Goal: Information Seeking & Learning: Learn about a topic

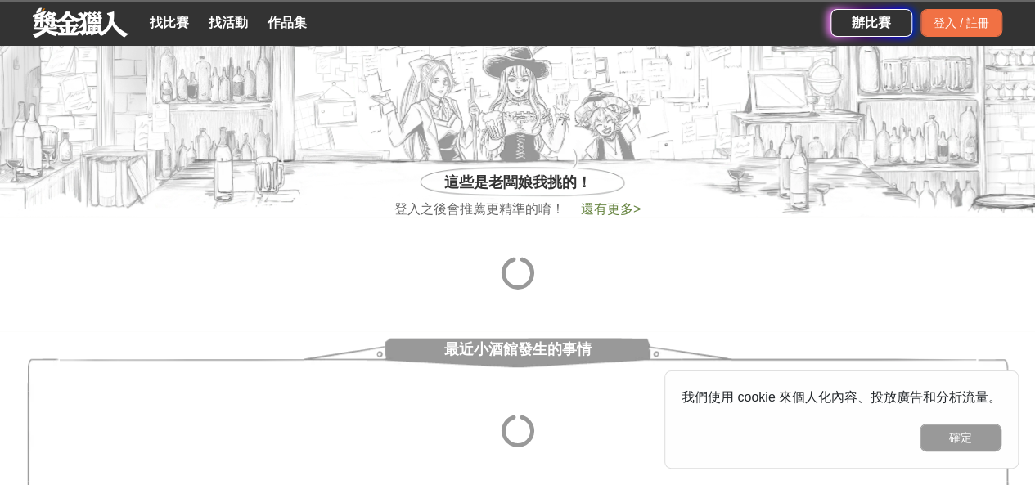
scroll to position [473, 0]
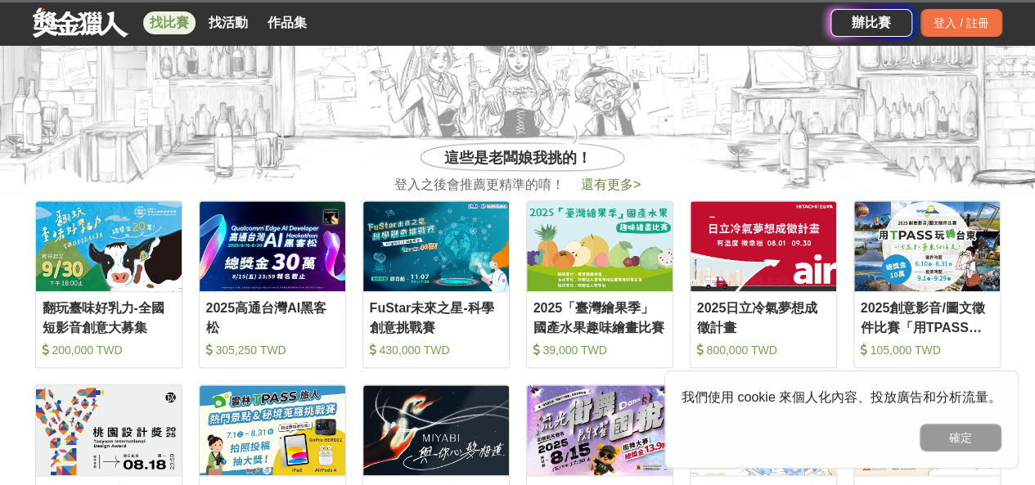
click at [151, 29] on link "找比賽" at bounding box center [169, 22] width 52 height 23
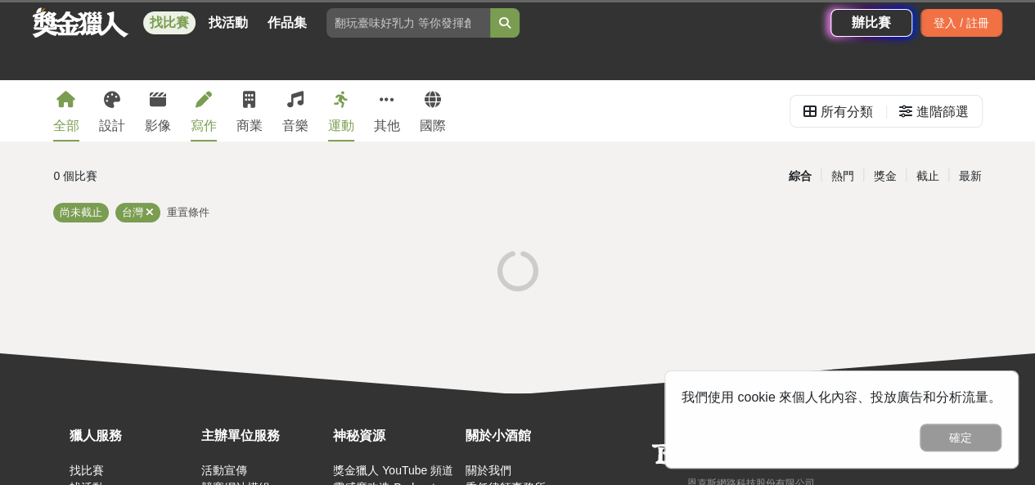
click at [198, 110] on link "寫作" at bounding box center [204, 110] width 26 height 61
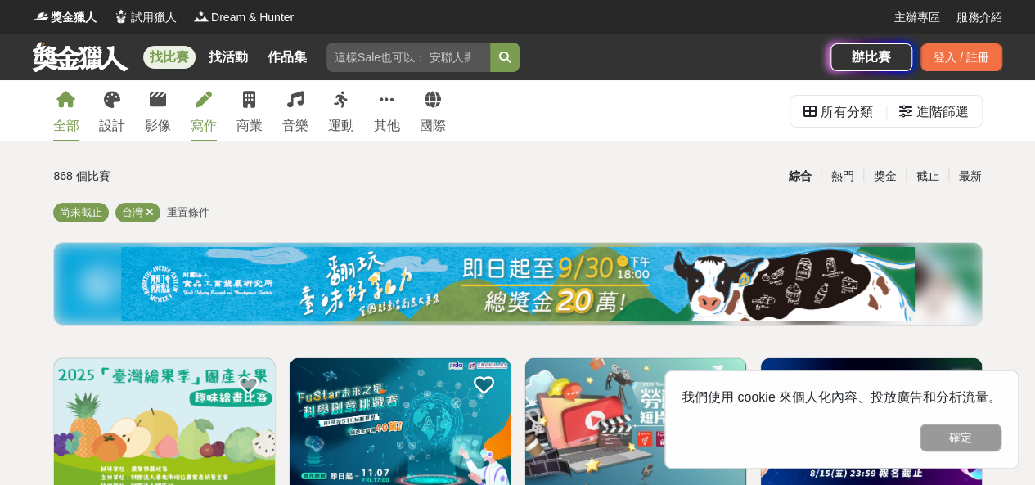
click at [201, 111] on link "寫作" at bounding box center [204, 110] width 26 height 61
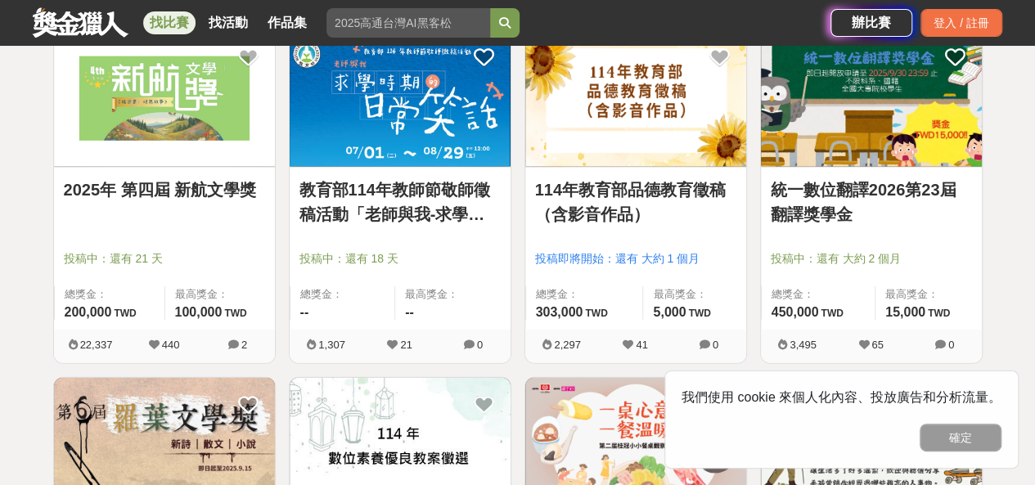
scroll to position [1717, 0]
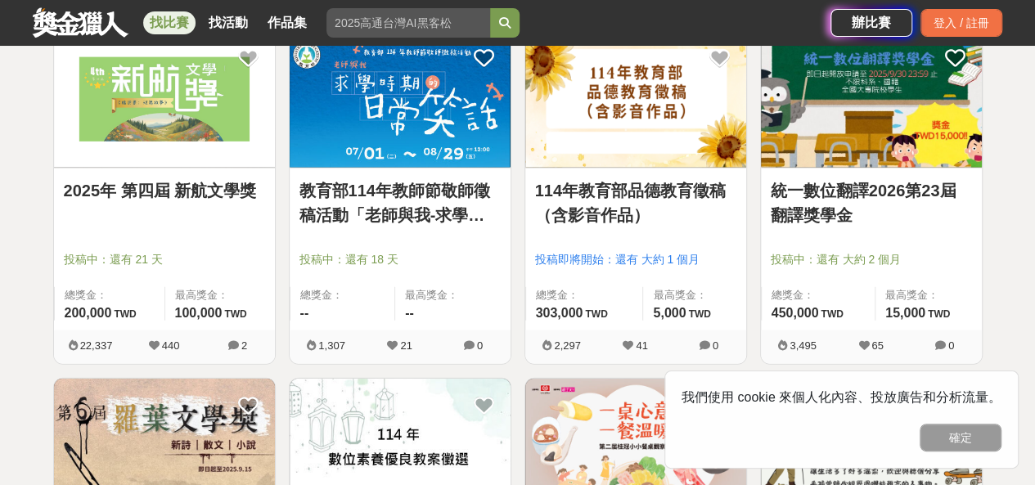
click at [381, 214] on link "教育部114年教師節敬師徵稿活動「老師與我-求學時期的日常笑話」" at bounding box center [399, 202] width 201 height 49
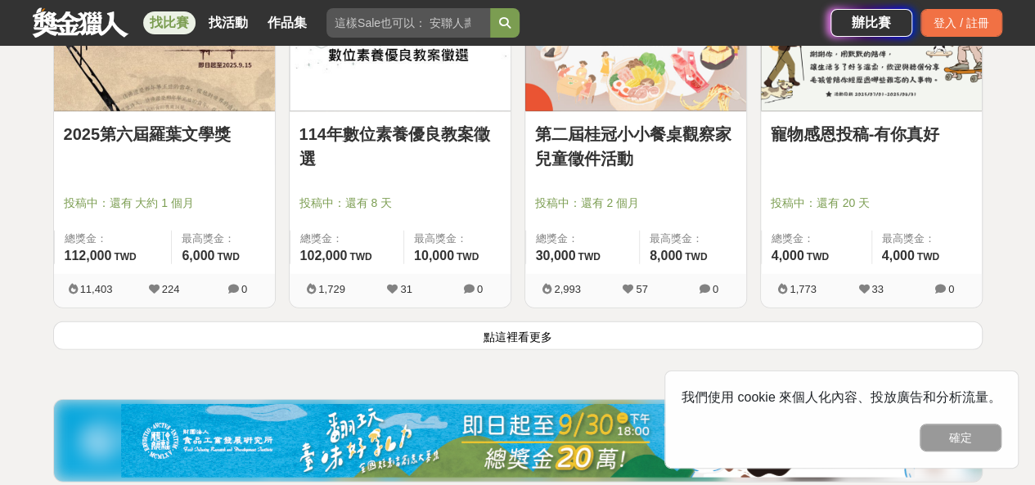
scroll to position [2354, 0]
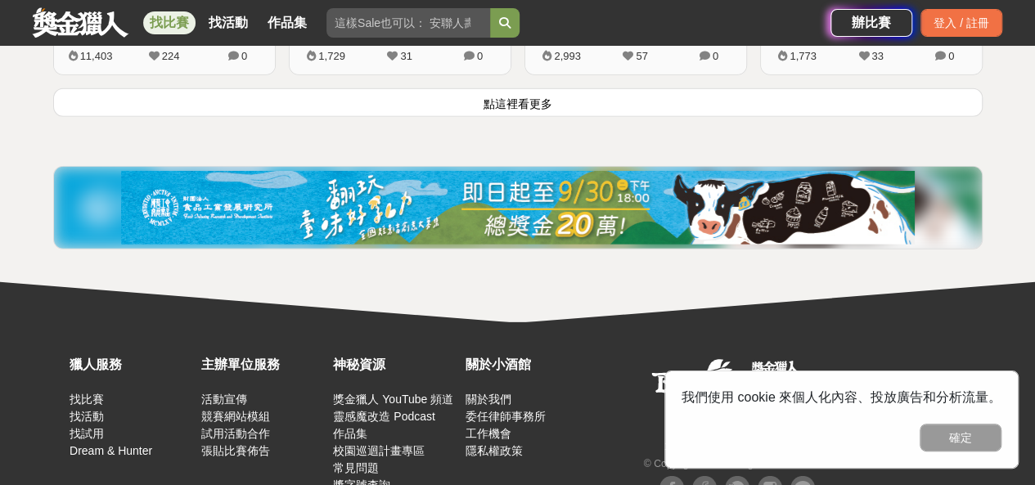
click at [324, 99] on button "點這裡看更多" at bounding box center [517, 102] width 929 height 29
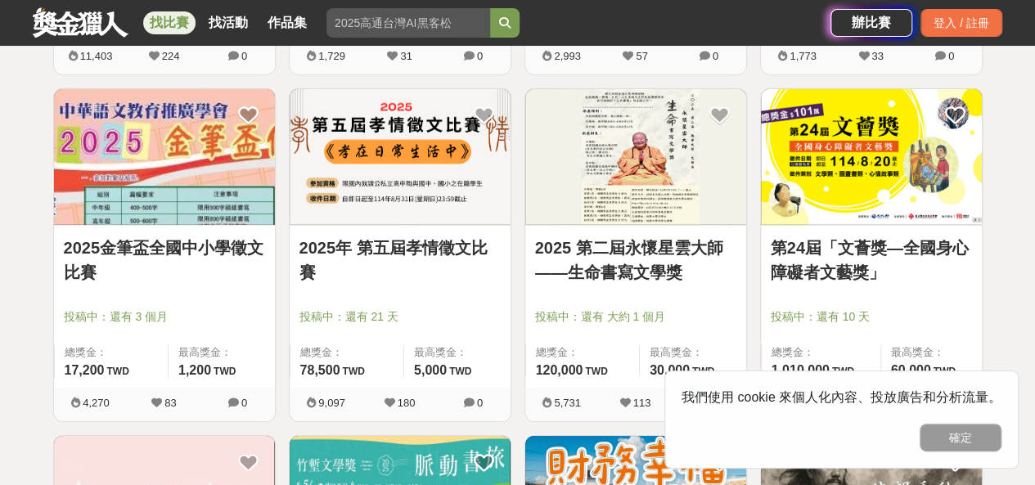
click at [620, 261] on link "2025 第二屆永懷星雲大師——生命書寫文學獎" at bounding box center [635, 260] width 201 height 49
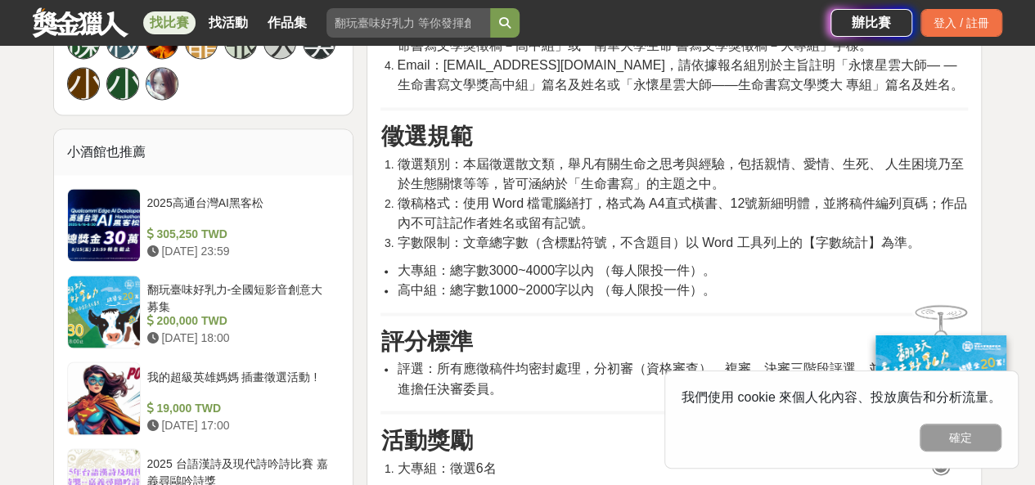
scroll to position [1174, 0]
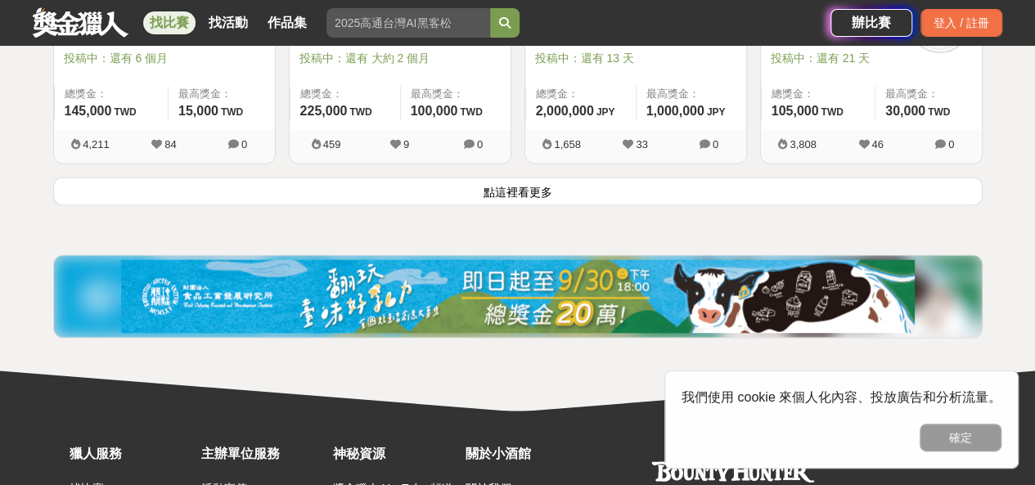
scroll to position [4486, 0]
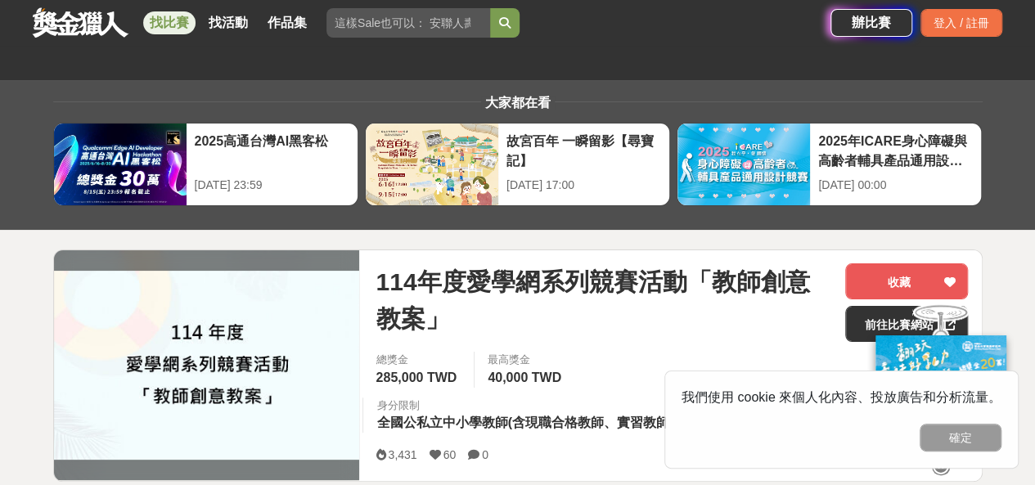
scroll to position [67, 0]
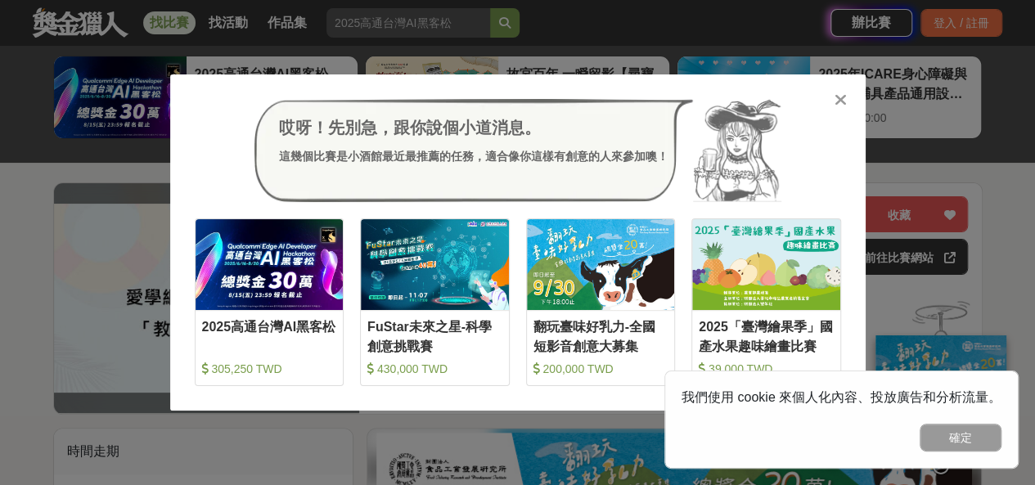
click at [845, 100] on icon at bounding box center [841, 100] width 12 height 16
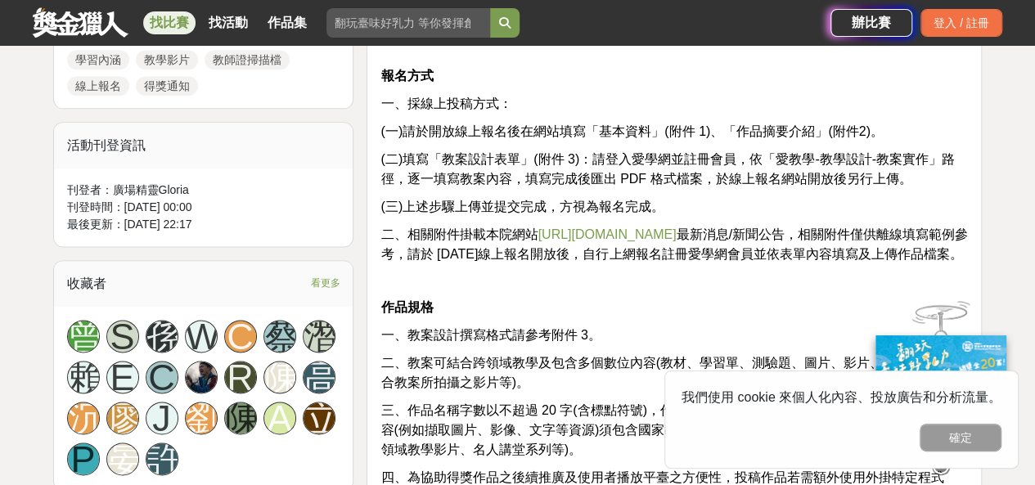
scroll to position [973, 0]
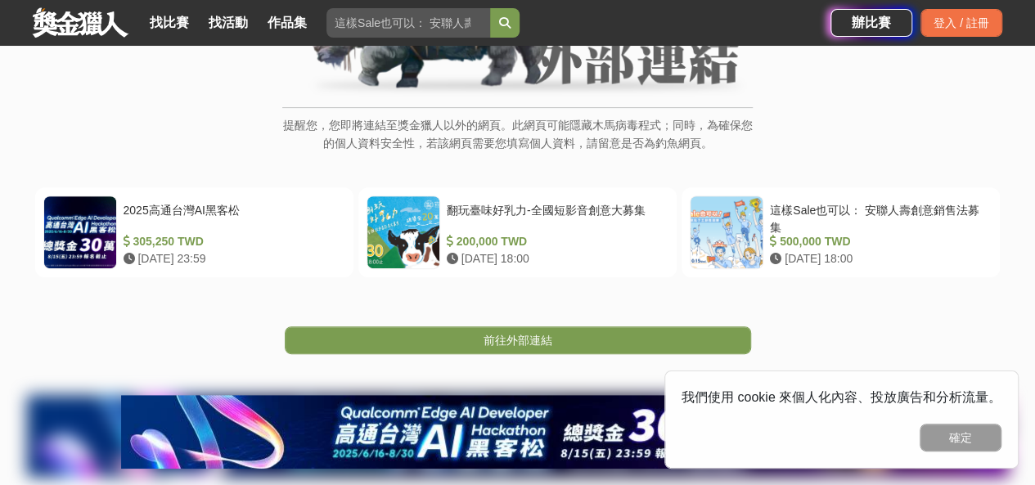
scroll to position [233, 0]
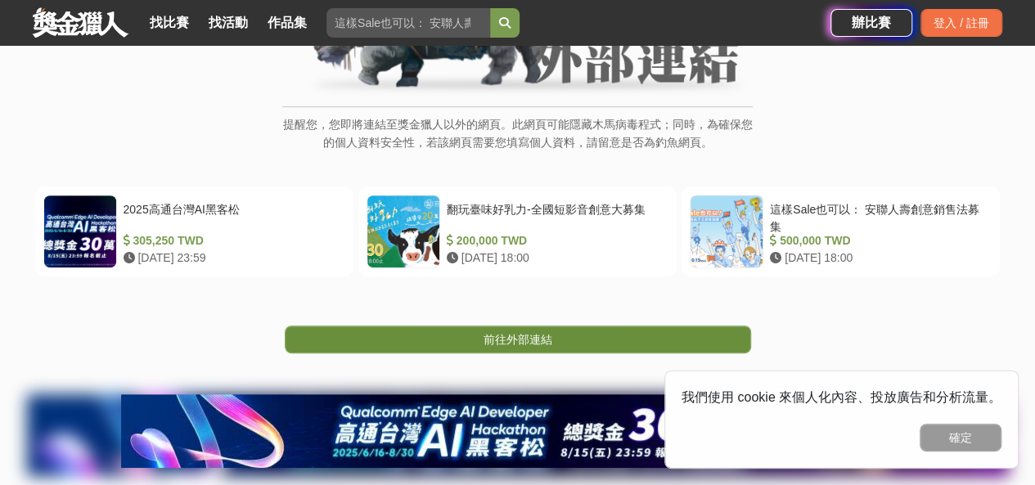
click at [463, 331] on link "前往外部連結" at bounding box center [518, 340] width 466 height 28
